Goal: Information Seeking & Learning: Learn about a topic

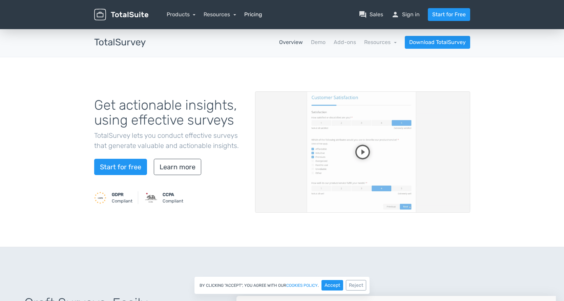
click at [249, 15] on link "Pricing" at bounding box center [253, 15] width 18 height 8
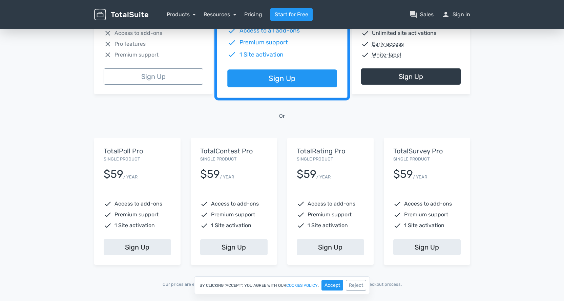
scroll to position [169, 0]
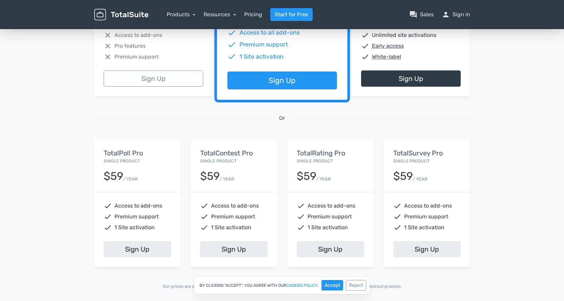
click at [435, 157] on div "TotalSurvey Pro Single Product $59 / YEAR" at bounding box center [427, 166] width 86 height 52
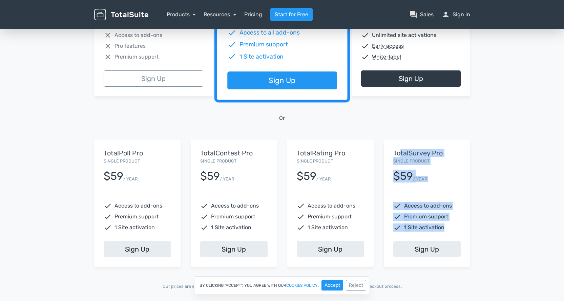
drag, startPoint x: 448, startPoint y: 227, endPoint x: 399, endPoint y: 146, distance: 94.9
click at [399, 150] on div "TotalSurvey Pro Single Product $59 / YEAR check Access to add-ons check Premium…" at bounding box center [427, 203] width 86 height 127
click at [400, 144] on div "TotalSurvey Pro Single Product $59 / YEAR" at bounding box center [427, 166] width 86 height 52
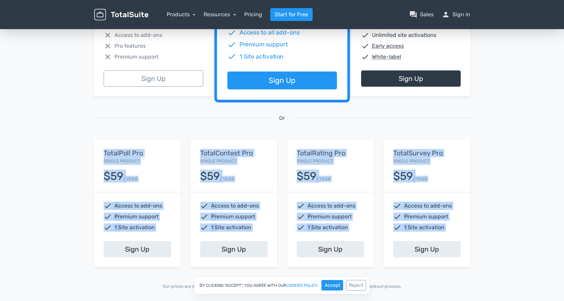
drag, startPoint x: 381, startPoint y: 137, endPoint x: 498, endPoint y: 239, distance: 154.9
click at [497, 249] on div "13,945 Happy Customers, Join them Today! Excellent 5/5 based on 101 reviews Fea…" at bounding box center [282, 80] width 564 height 445
click at [480, 191] on div "13,945 Happy Customers, Join them Today! Excellent 5/5 based on 101 reviews Fea…" at bounding box center [282, 80] width 564 height 445
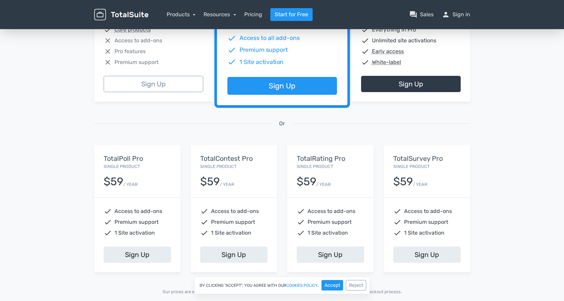
scroll to position [113, 0]
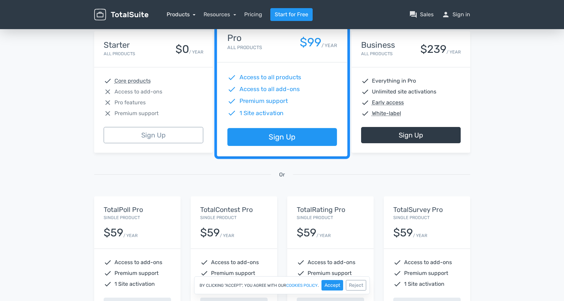
click at [190, 15] on link "Products" at bounding box center [181, 14] width 29 height 6
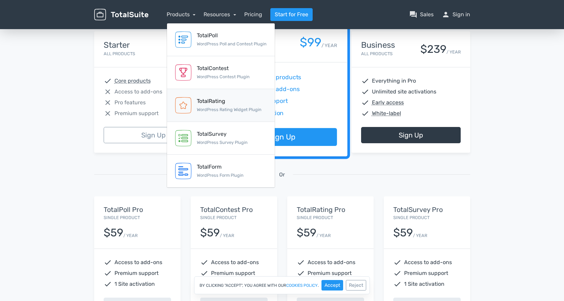
click at [236, 108] on small "WordPress Rating Widget Plugin" at bounding box center [229, 109] width 65 height 5
